Goal: Answer question/provide support: Share knowledge or assist other users

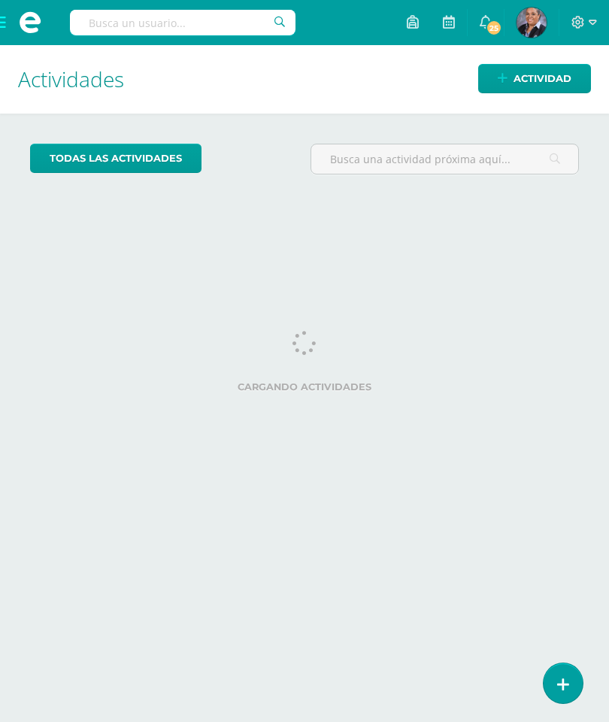
click at [575, 674] on link at bounding box center [563, 683] width 39 height 40
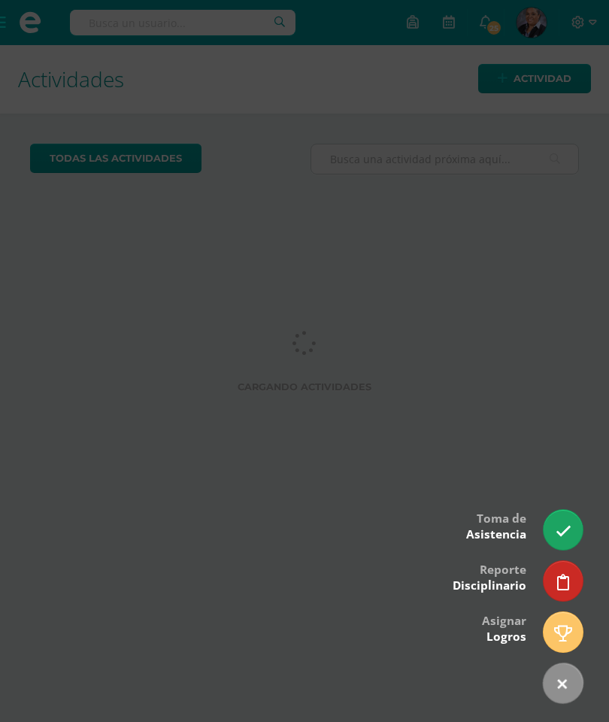
click at [571, 539] on icon at bounding box center [564, 531] width 16 height 16
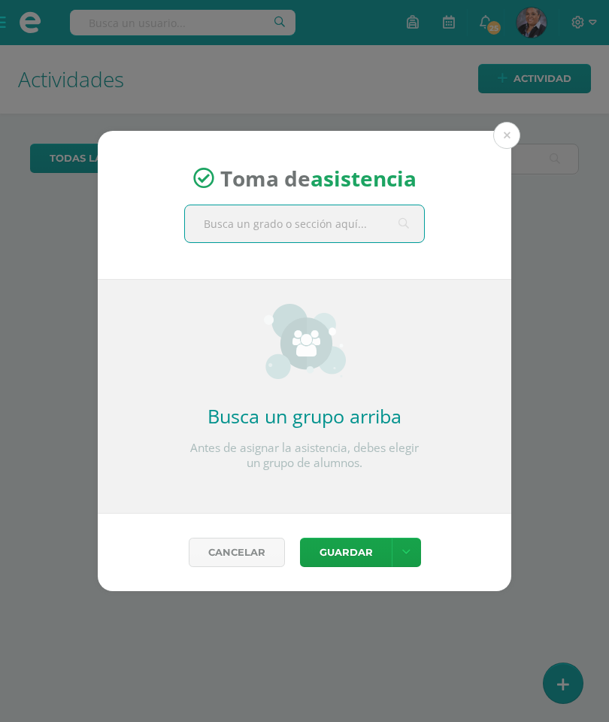
click at [296, 235] on input "text" at bounding box center [304, 223] width 239 height 37
type input "Cuarto b"
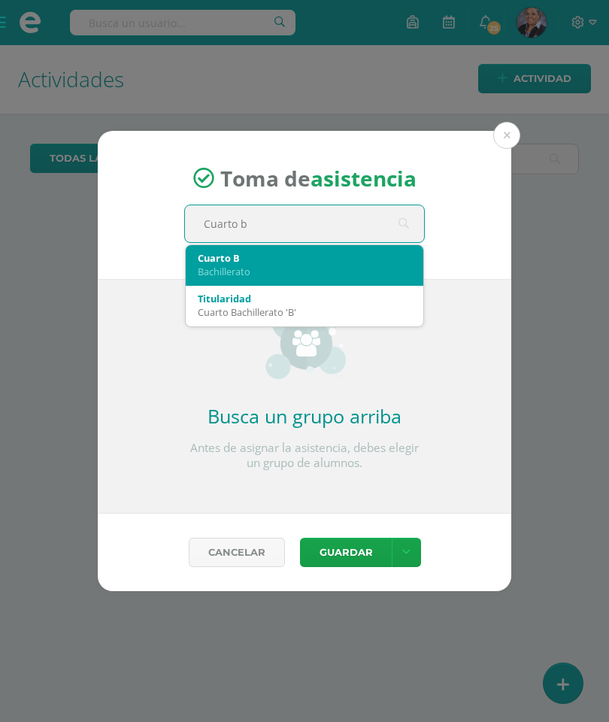
click at [278, 268] on div "Bachillerato" at bounding box center [305, 272] width 214 height 14
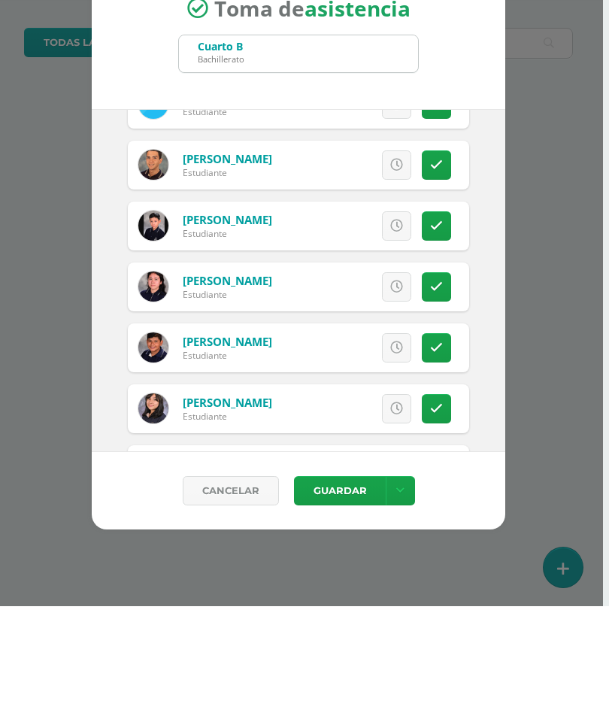
scroll to position [474, 0]
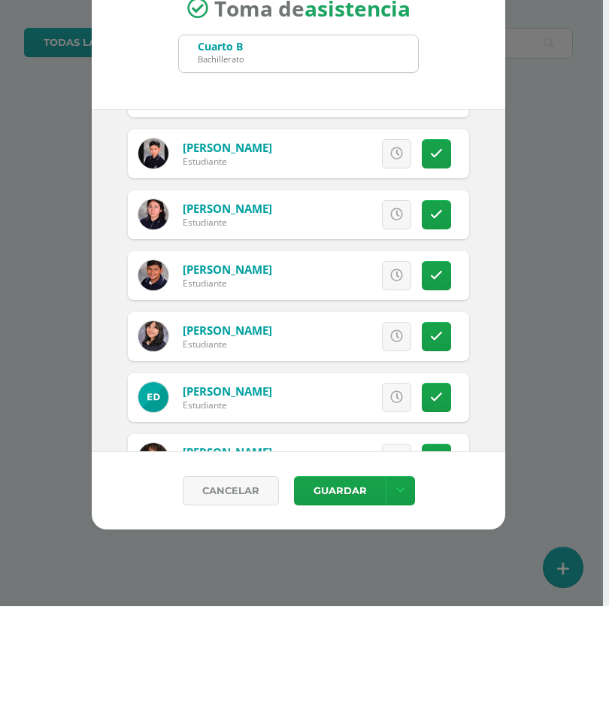
click at [437, 438] on link at bounding box center [436, 452] width 29 height 29
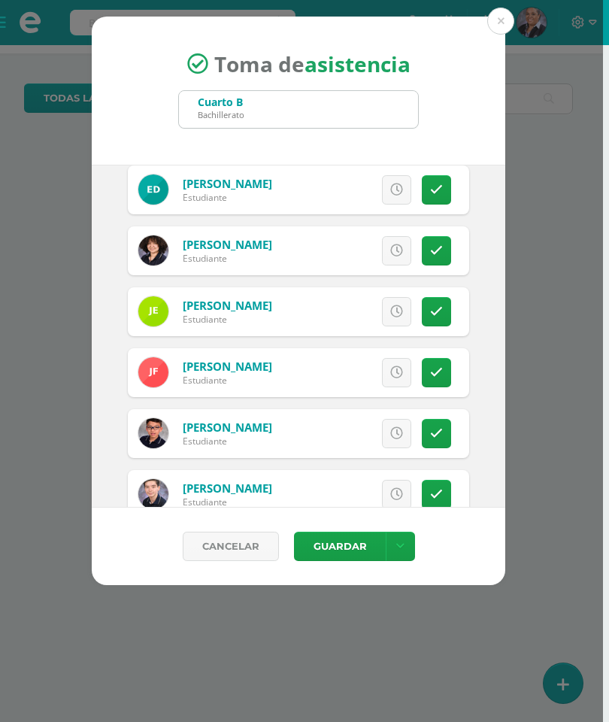
scroll to position [783, 0]
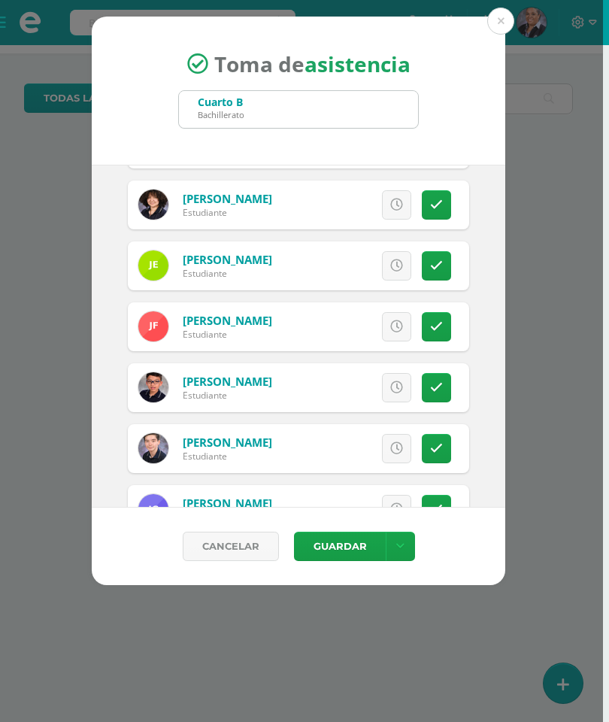
click at [438, 380] on link at bounding box center [436, 387] width 29 height 29
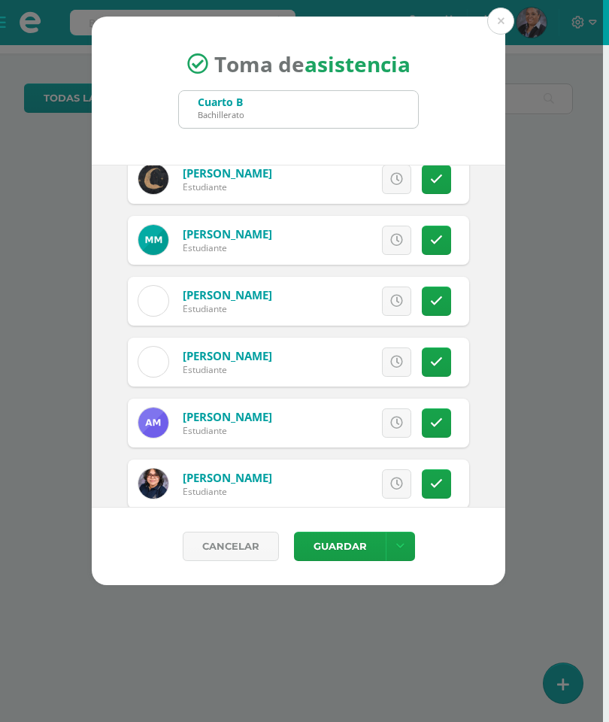
scroll to position [1527, 0]
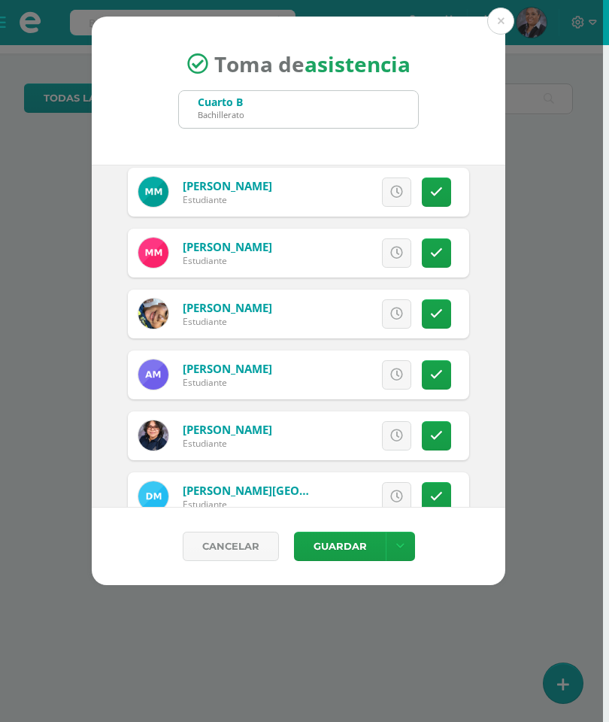
click at [433, 435] on icon at bounding box center [436, 435] width 13 height 13
click at [358, 544] on button "Guardar" at bounding box center [340, 546] width 92 height 29
